Goal: Task Accomplishment & Management: Use online tool/utility

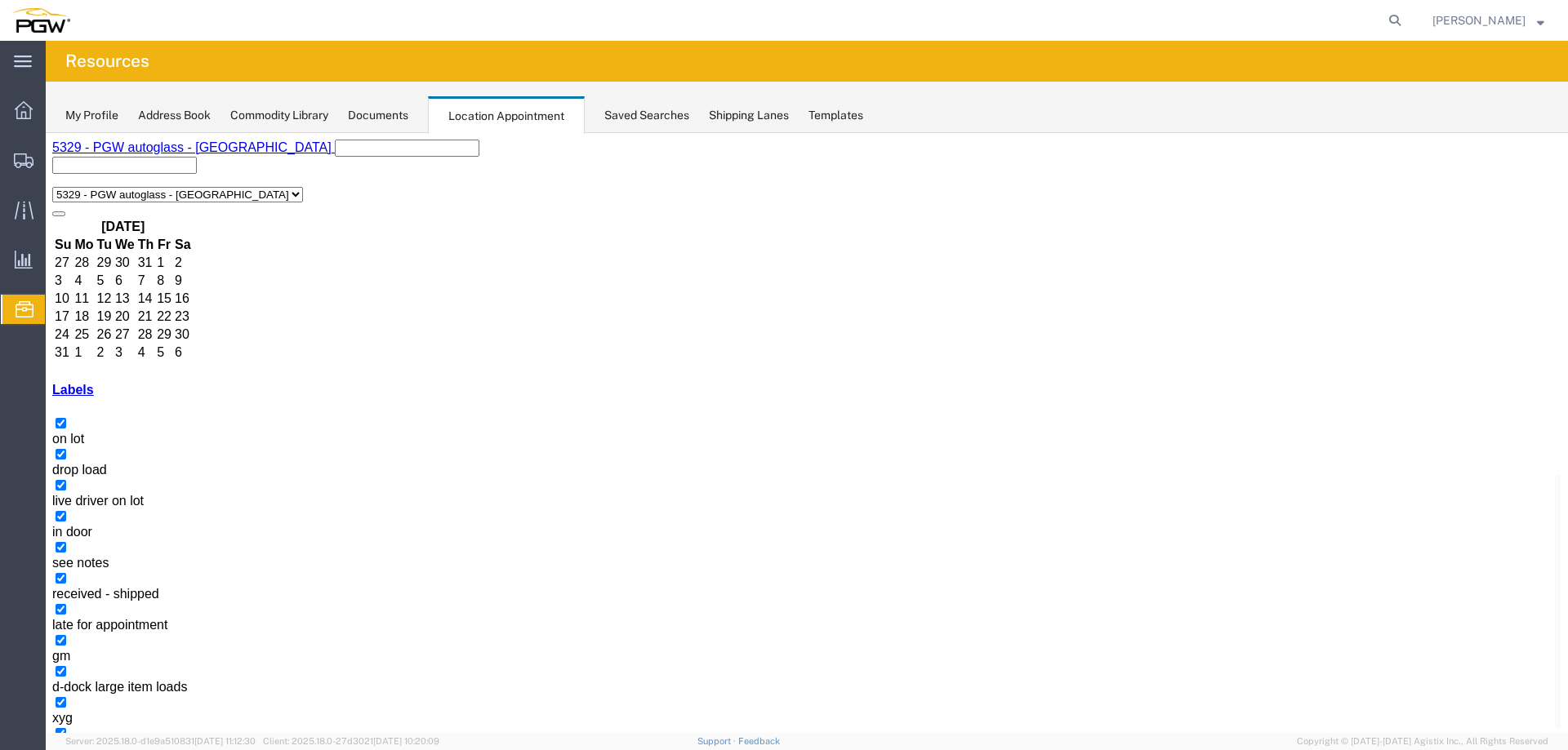
scroll to position [526, 0]
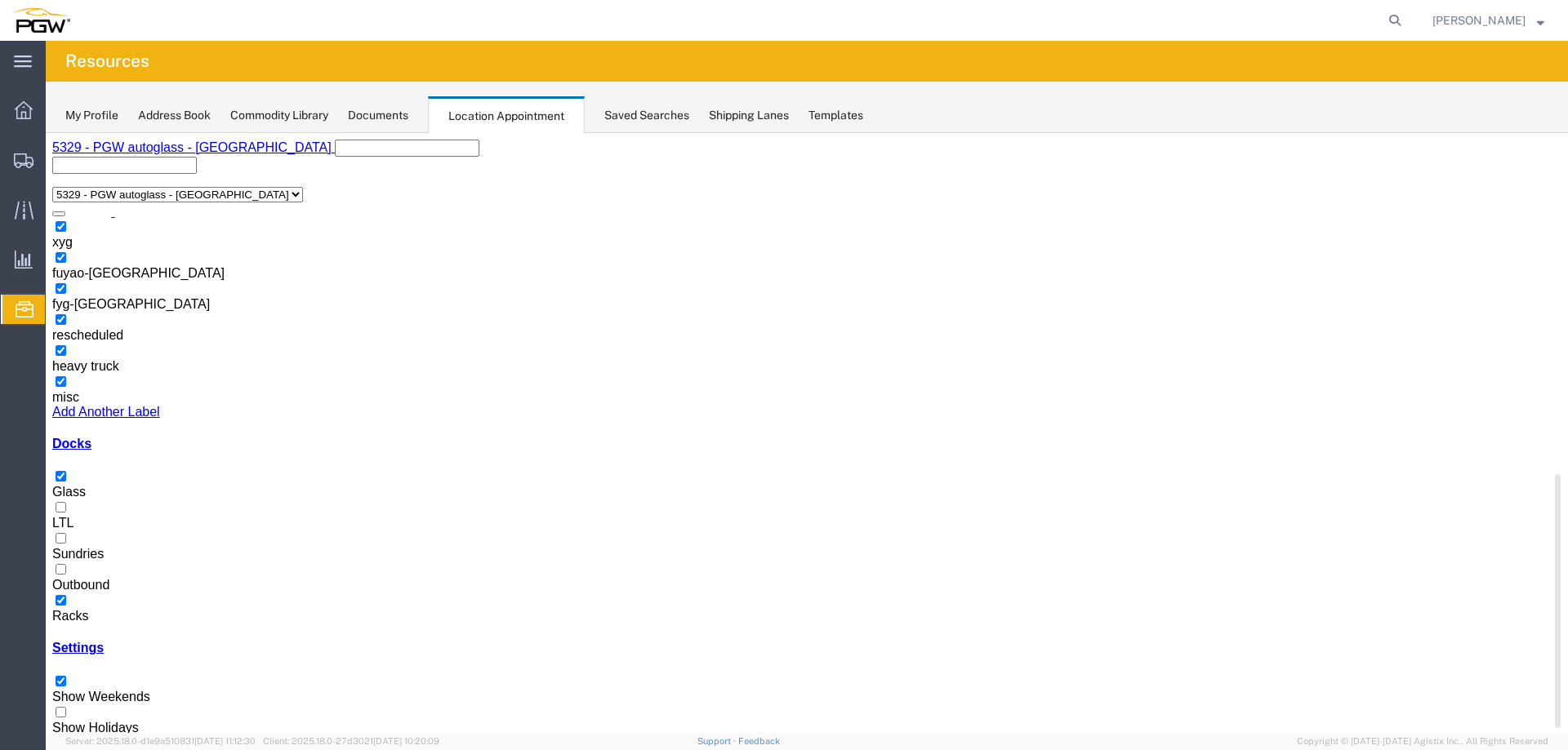
click at [88, 594] on label "Racks" at bounding box center [70, 608] width 36 height 29
click at [66, 595] on input "Racks" at bounding box center [61, 600] width 11 height 11
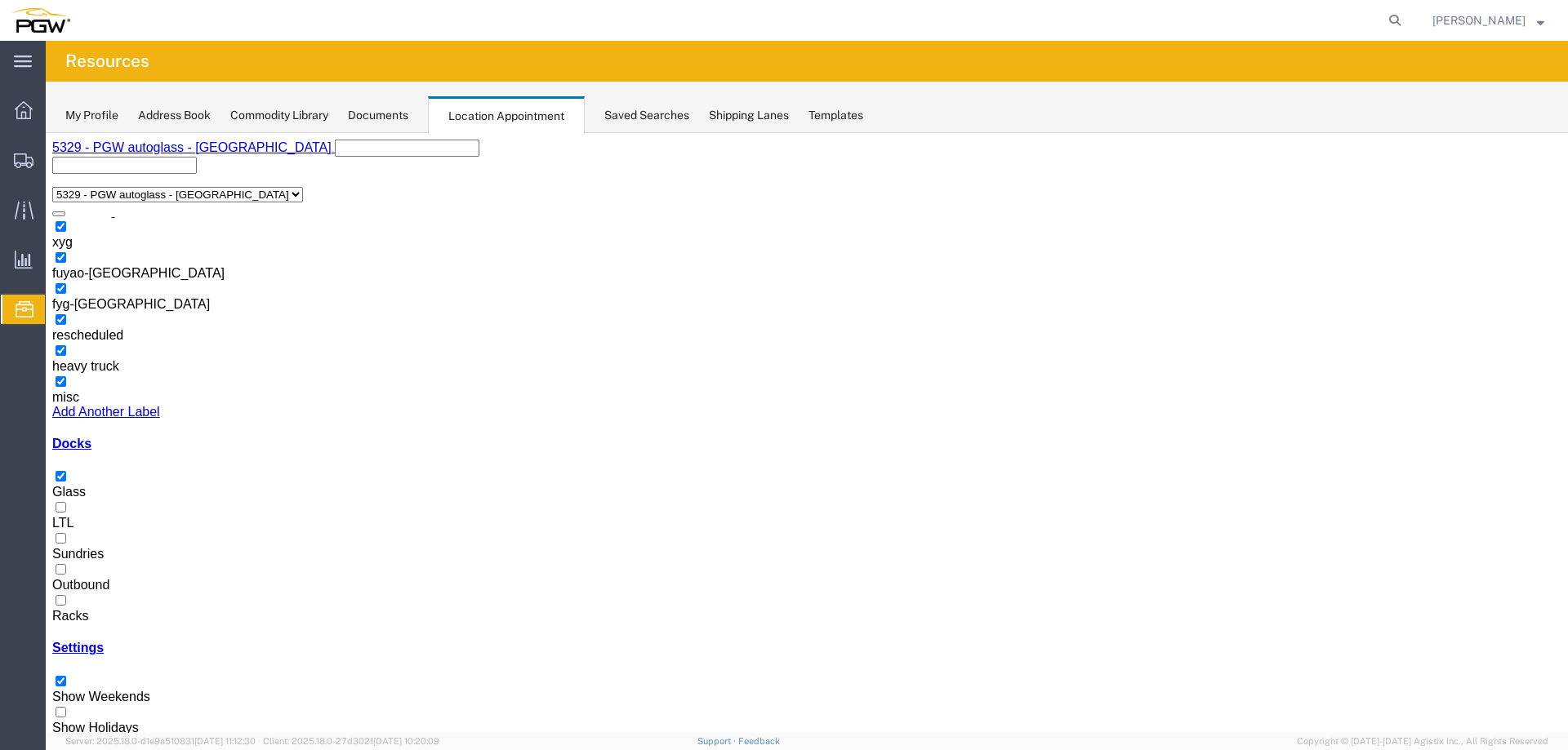
select select "1"
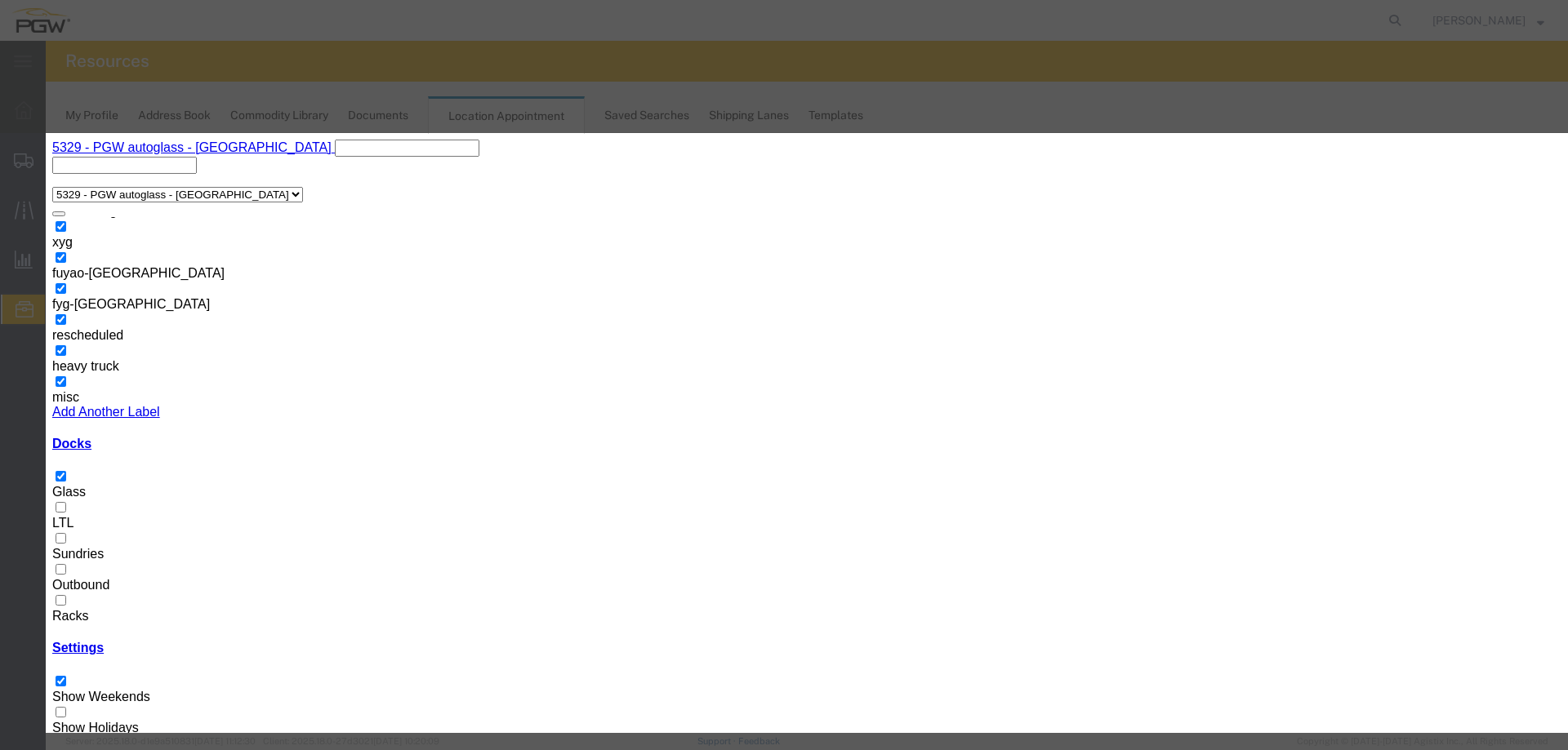
select select "200"
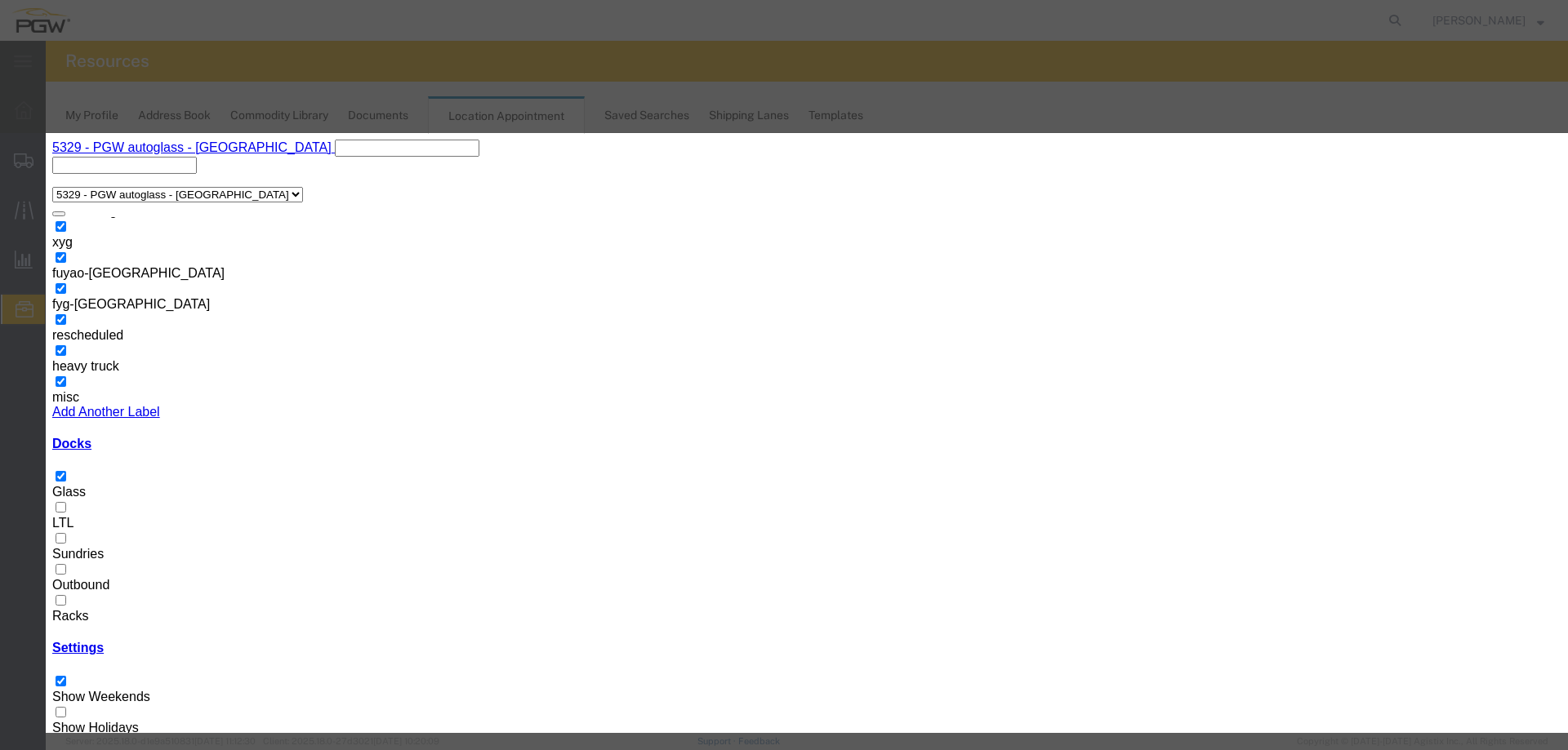
select select "220"
